Goal: Task Accomplishment & Management: Manage account settings

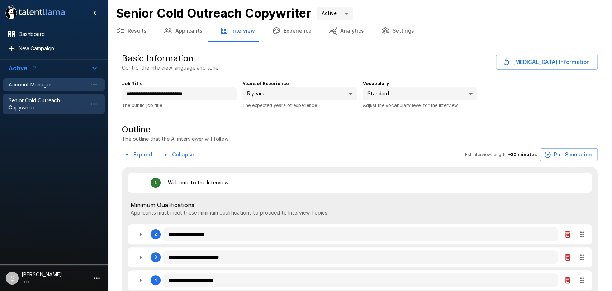
type textarea "*"
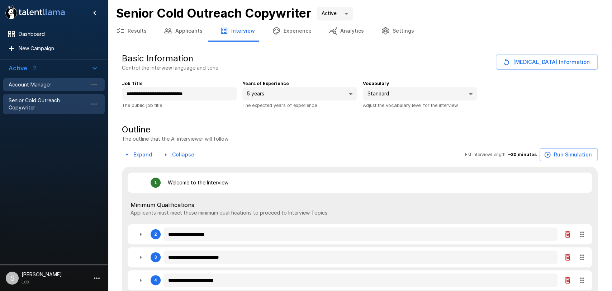
type textarea "*"
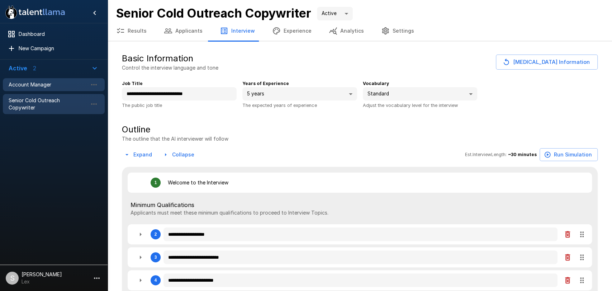
type textarea "*"
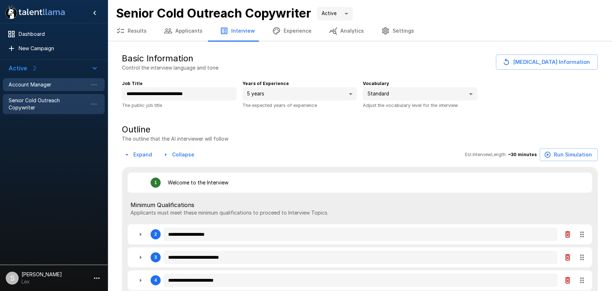
type textarea "*"
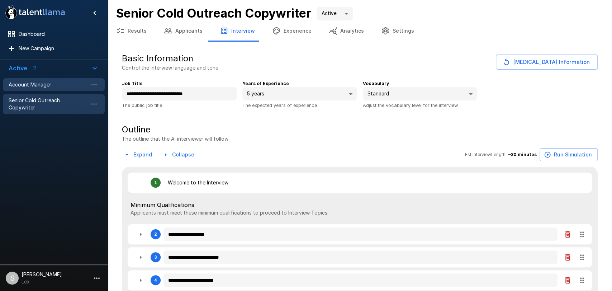
type textarea "*"
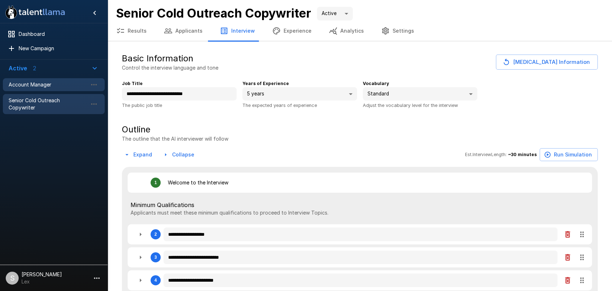
type textarea "*"
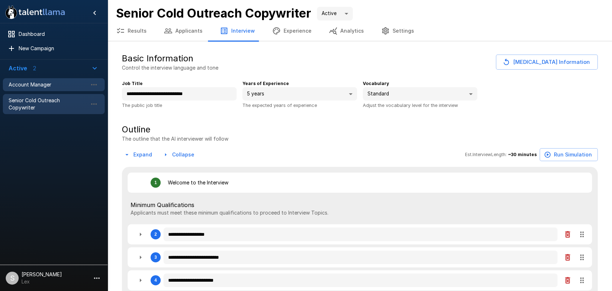
type textarea "*"
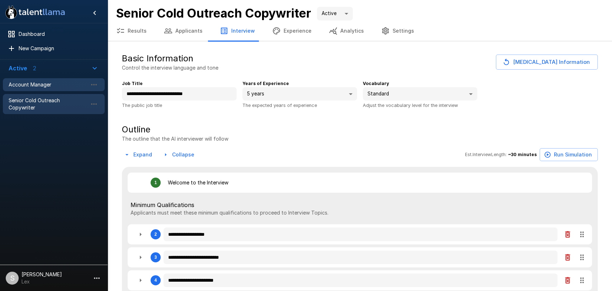
type textarea "*"
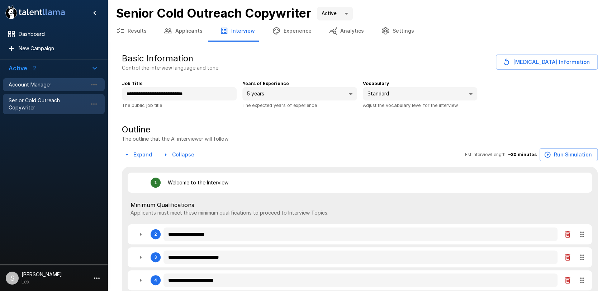
type textarea "*"
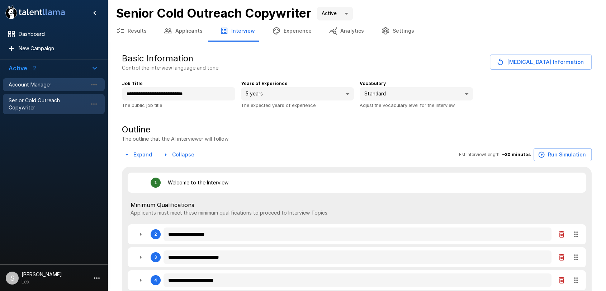
type textarea "*"
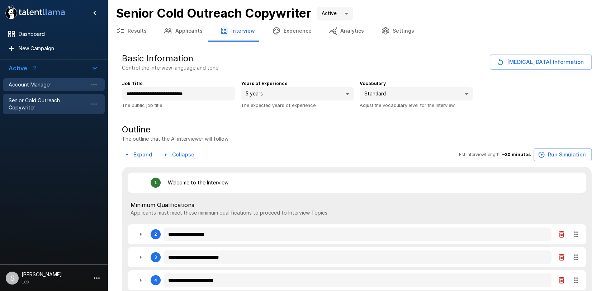
type textarea "*"
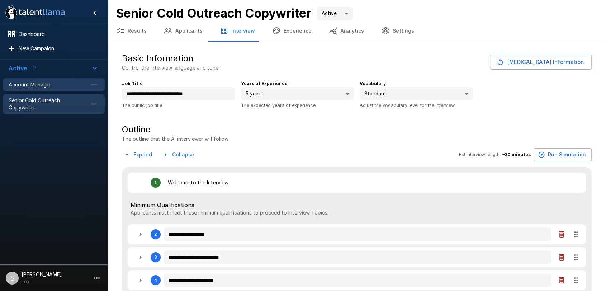
type textarea "*"
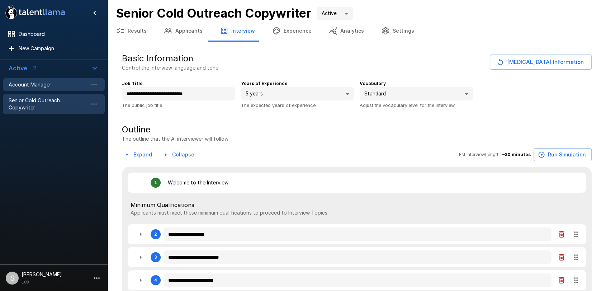
type textarea "*"
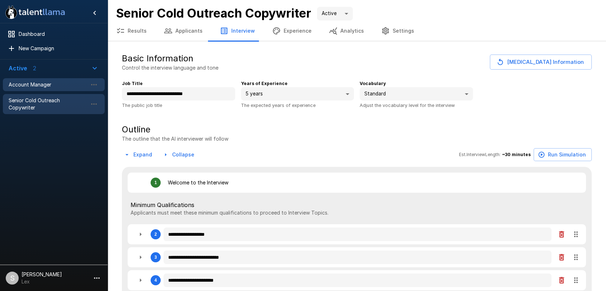
type textarea "*"
click at [37, 85] on span "Account Manager" at bounding box center [48, 84] width 79 height 7
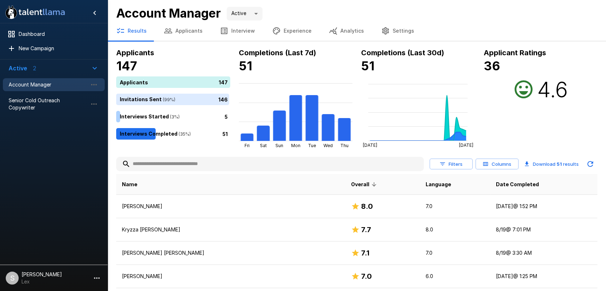
click at [181, 31] on button "Applicants" at bounding box center [183, 31] width 56 height 20
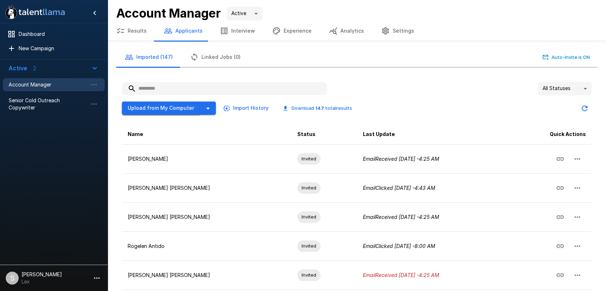
click at [171, 111] on button "Upload from My Computer" at bounding box center [161, 107] width 78 height 13
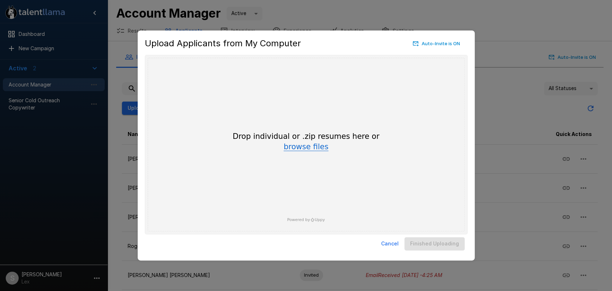
click at [300, 150] on button "browse files" at bounding box center [305, 147] width 45 height 8
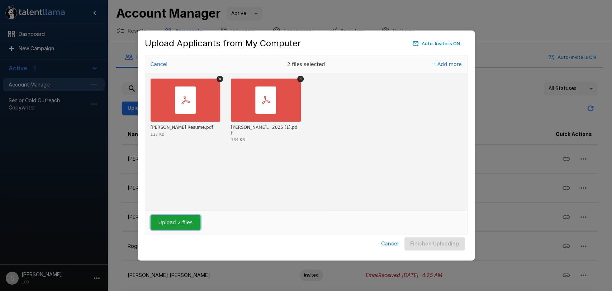
click at [174, 223] on button "Upload 2 files" at bounding box center [176, 222] width 50 height 14
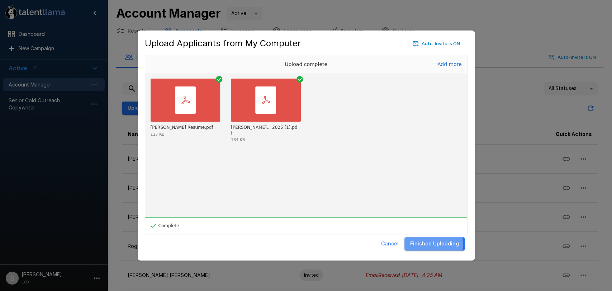
click at [425, 244] on button "Finished Uploading" at bounding box center [434, 243] width 60 height 13
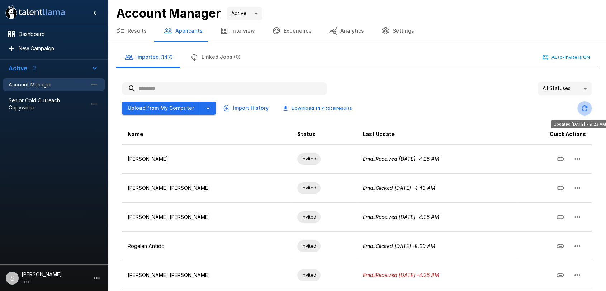
click at [583, 106] on icon "Updated Today - 9:23 AM" at bounding box center [584, 108] width 9 height 9
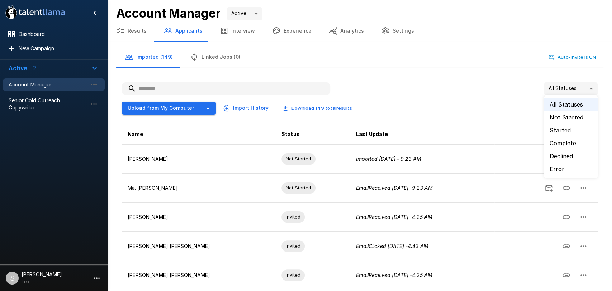
click at [584, 90] on body ".st0{fill:#FFFFFF;} .st1{fill:#76a4ed;} Dashboard New Campaign Active 2 Account…" at bounding box center [309, 145] width 618 height 291
click at [557, 170] on li "Error" at bounding box center [571, 168] width 54 height 13
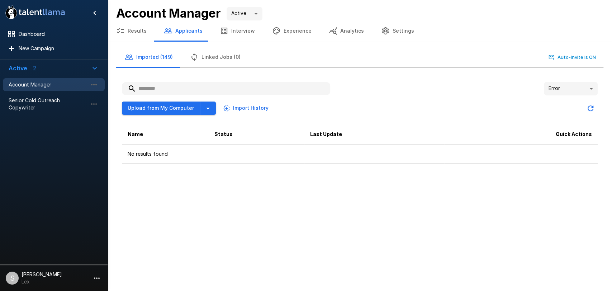
click at [588, 87] on body ".st0{fill:#FFFFFF;} .st1{fill:#76a4ed;} Dashboard New Campaign Active 2 Account…" at bounding box center [306, 145] width 612 height 291
click at [554, 104] on li "All Statuses" at bounding box center [571, 104] width 54 height 13
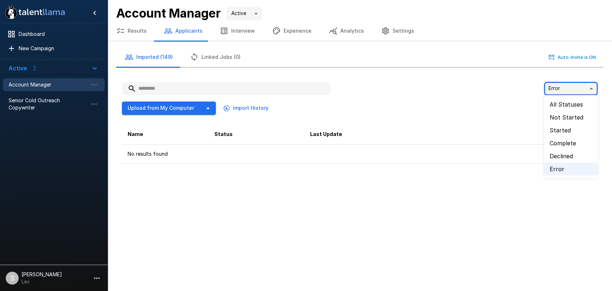
type input "**"
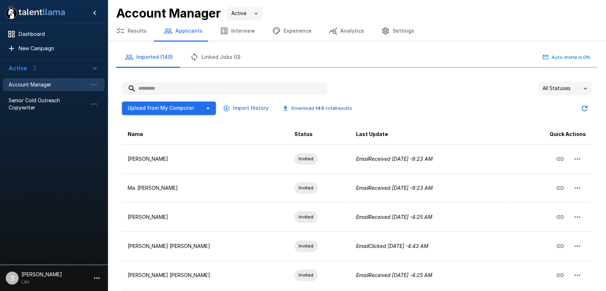
click at [172, 89] on input "text" at bounding box center [224, 88] width 205 height 13
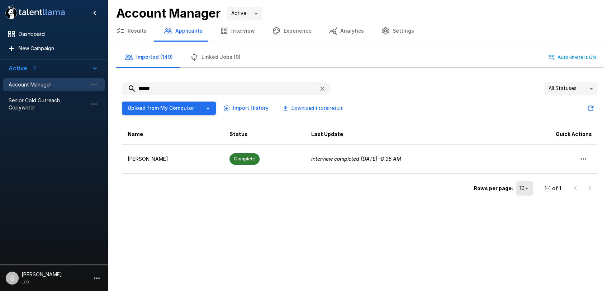
type input "******"
click at [133, 29] on button "Results" at bounding box center [132, 31] width 48 height 20
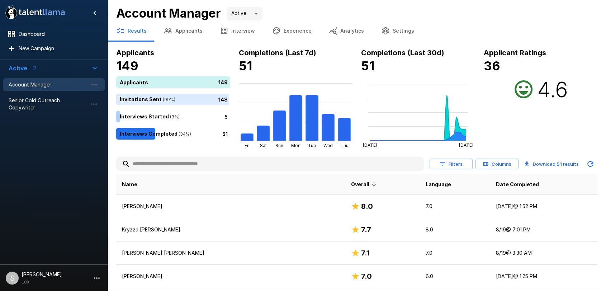
click at [560, 92] on h2 "4.6" at bounding box center [552, 89] width 31 height 26
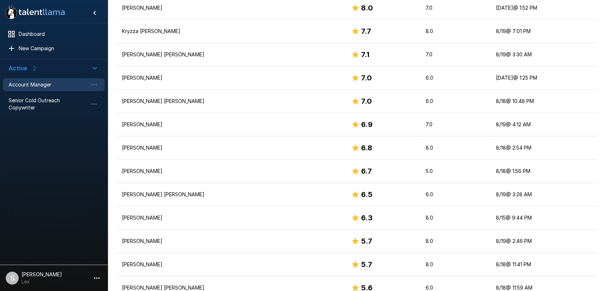
scroll to position [208, 0]
